Goal: Task Accomplishment & Management: Manage account settings

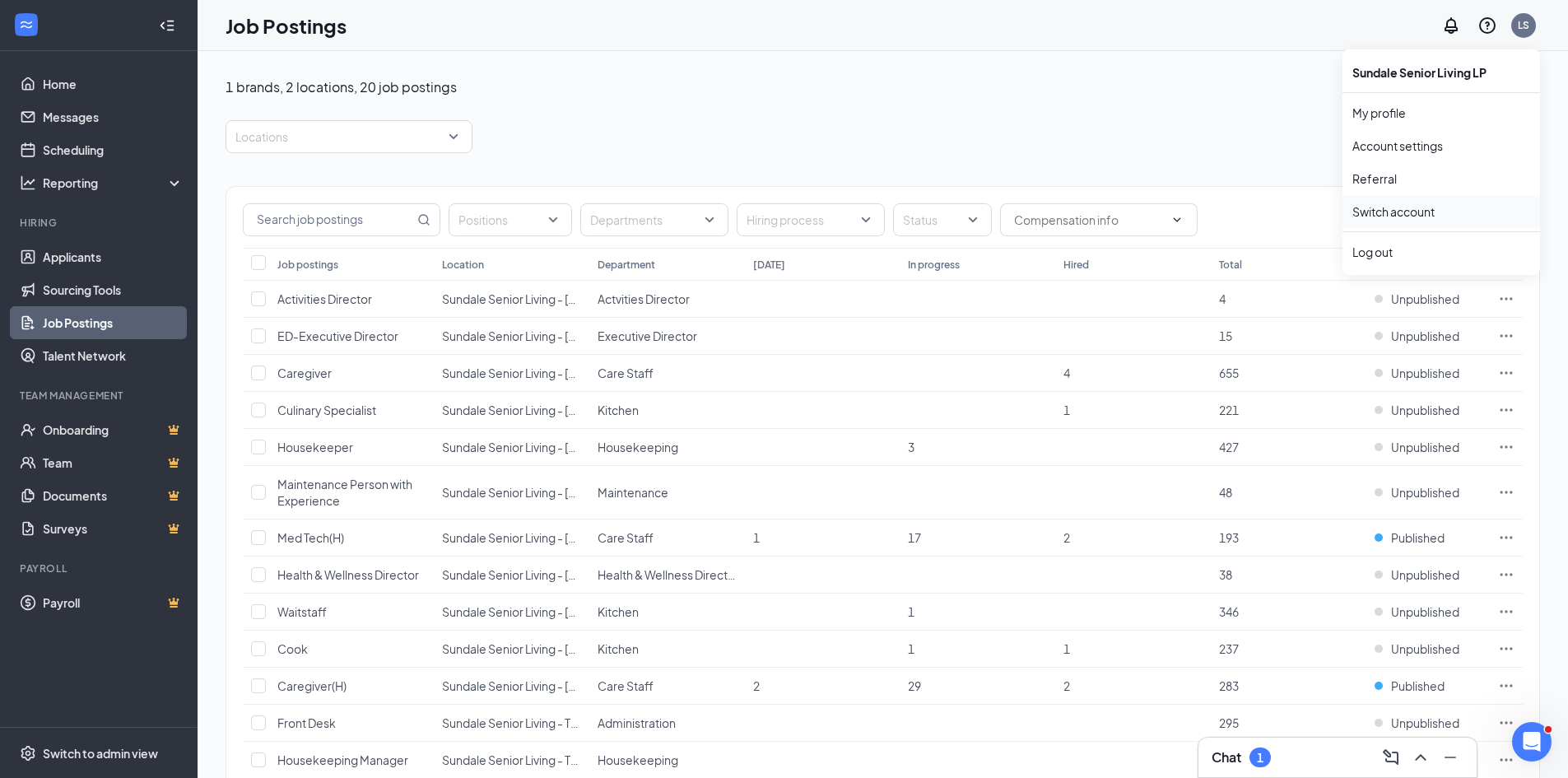
click at [1383, 210] on link "Switch account" at bounding box center [1393, 211] width 82 height 14
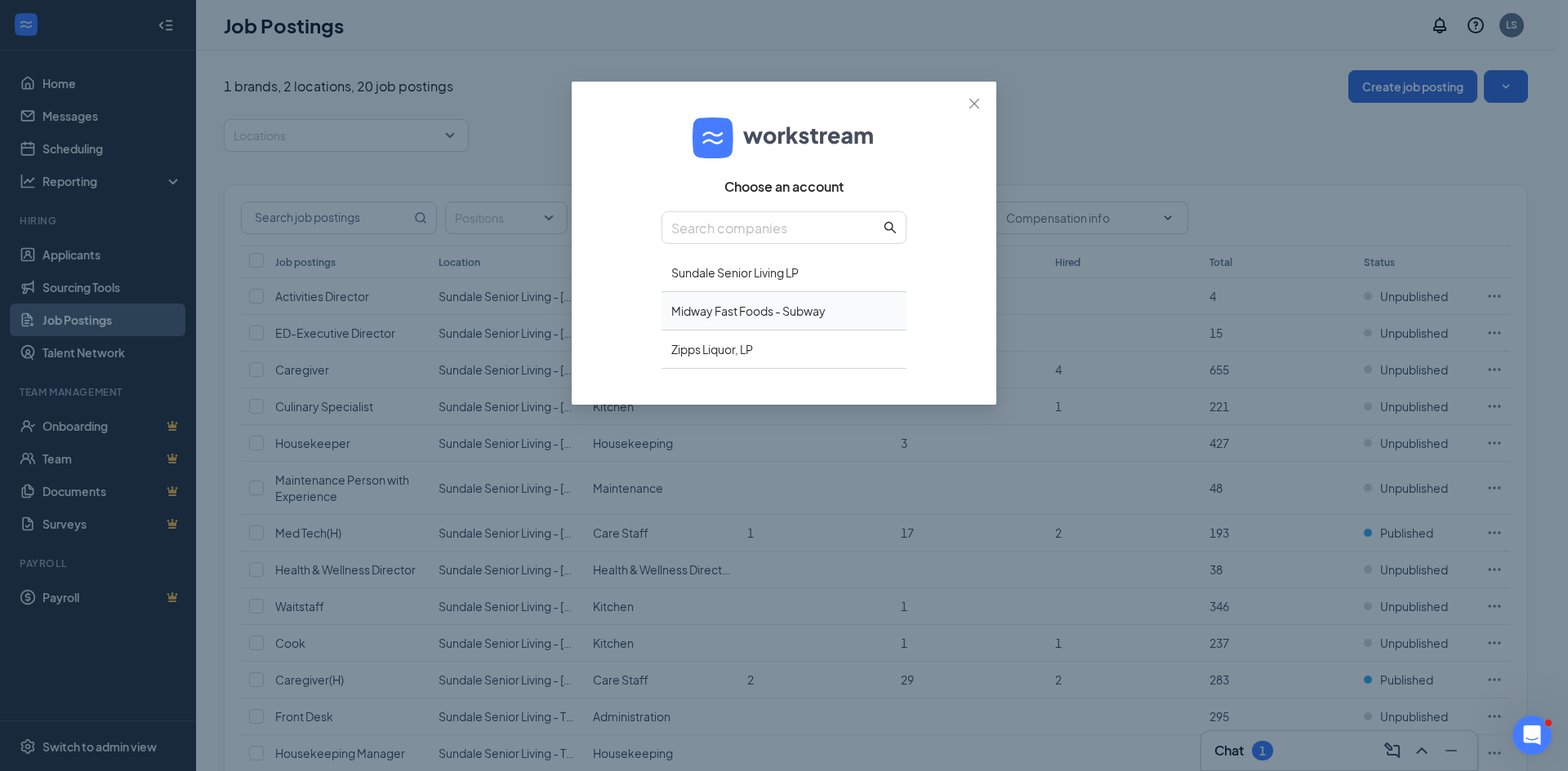
click at [790, 312] on div "Midway Fast Foods - Subway" at bounding box center [784, 312] width 245 height 39
